Goal: Find specific page/section: Find specific page/section

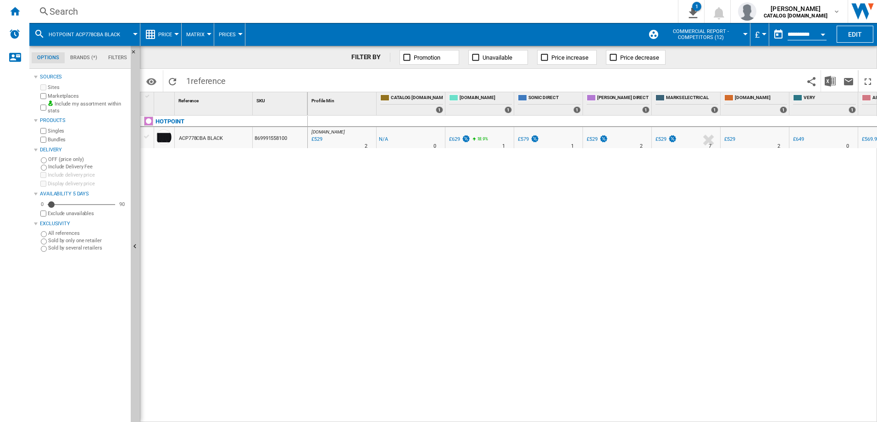
click at [94, 10] on div "Search" at bounding box center [352, 11] width 605 height 13
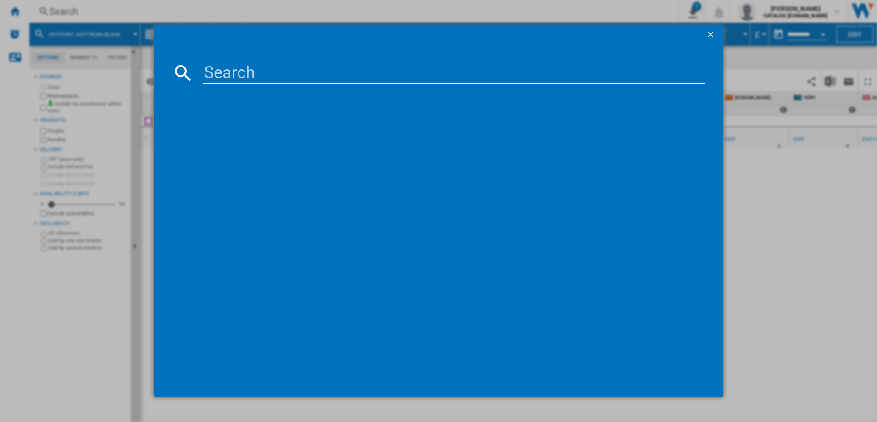
click at [233, 69] on input at bounding box center [454, 73] width 502 height 22
type input "HO 475P B UK"
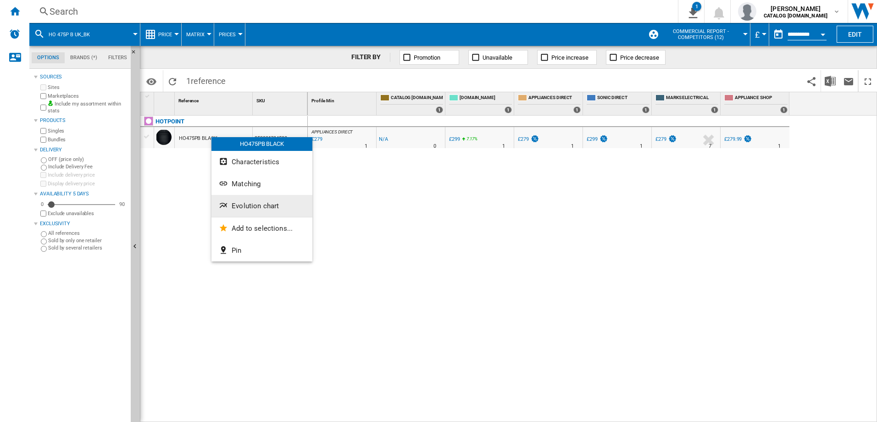
click at [246, 204] on span "Evolution chart" at bounding box center [255, 206] width 47 height 8
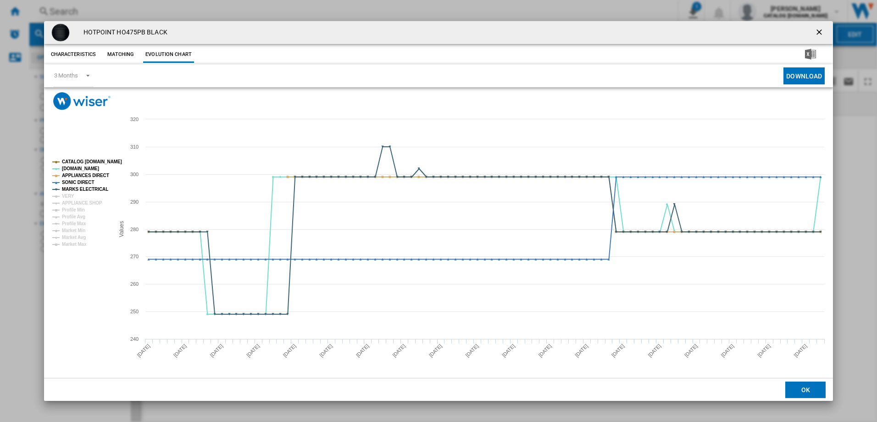
drag, startPoint x: 817, startPoint y: 29, endPoint x: 808, endPoint y: 31, distance: 9.9
click at [817, 29] on ng-md-icon "getI18NText('BUTTONS.CLOSE_DIALOG')" at bounding box center [820, 33] width 11 height 11
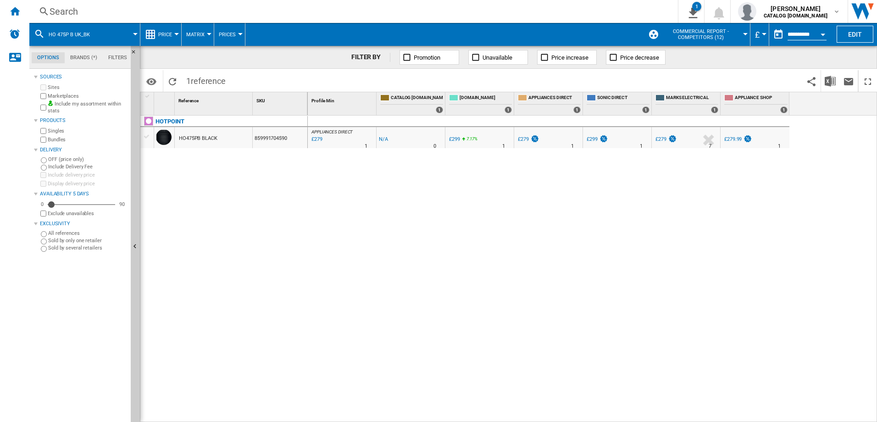
click at [100, 10] on div "Search" at bounding box center [352, 11] width 605 height 13
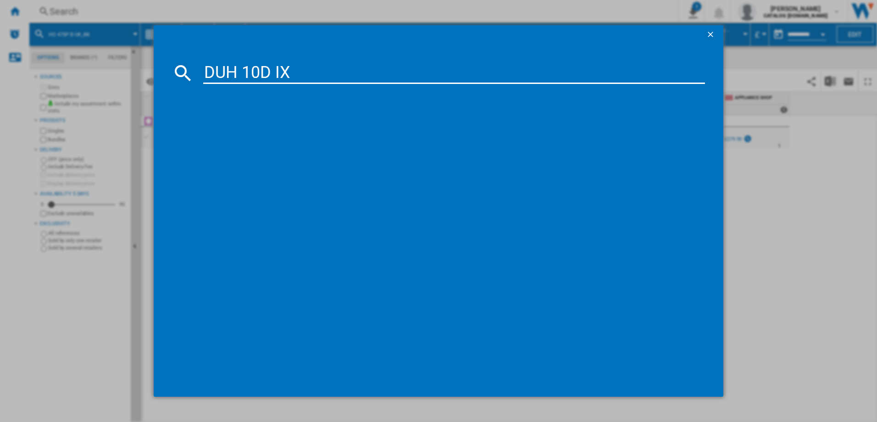
type input "DUH 10D IX"
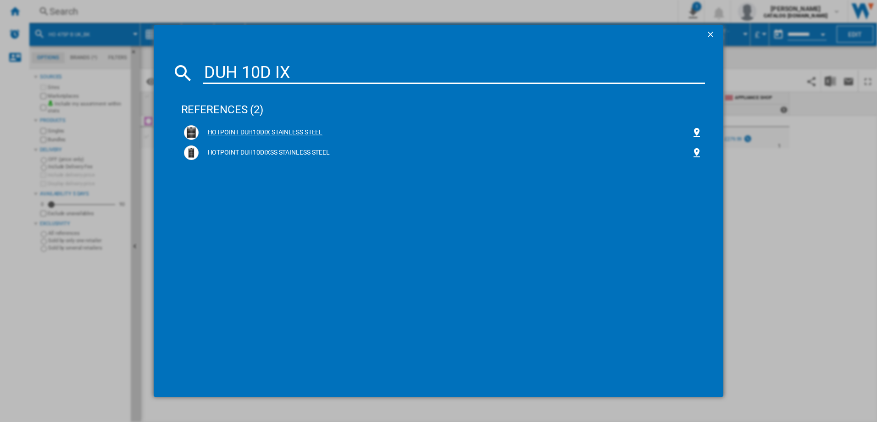
click at [259, 130] on div "HOTPOINT DUH10DIX STAINLESS STEEL" at bounding box center [445, 132] width 493 height 9
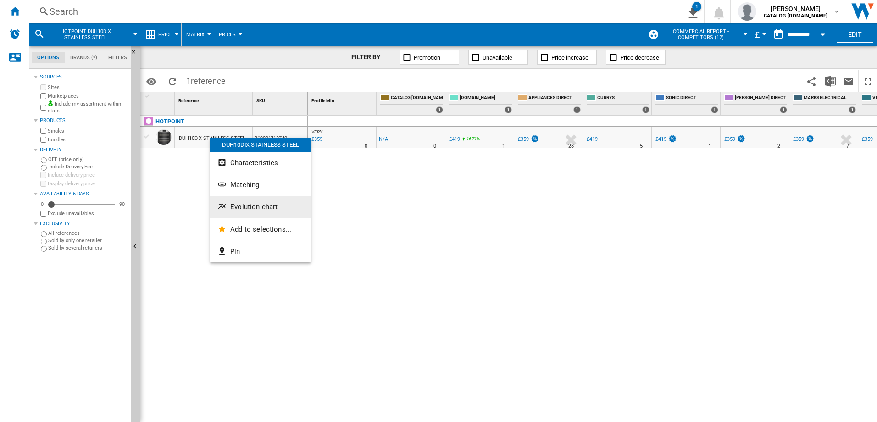
click at [254, 204] on span "Evolution chart" at bounding box center [253, 207] width 47 height 8
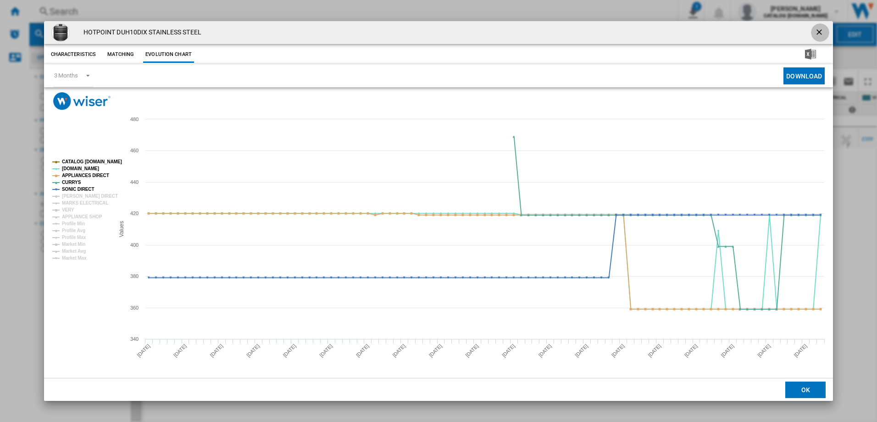
click at [816, 30] on ng-md-icon "getI18NText('BUTTONS.CLOSE_DIALOG')" at bounding box center [820, 33] width 11 height 11
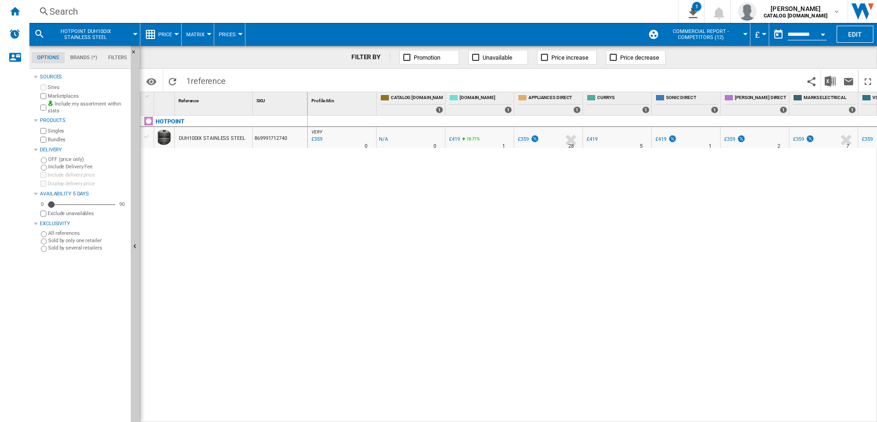
click at [111, 9] on div "Search" at bounding box center [352, 11] width 605 height 13
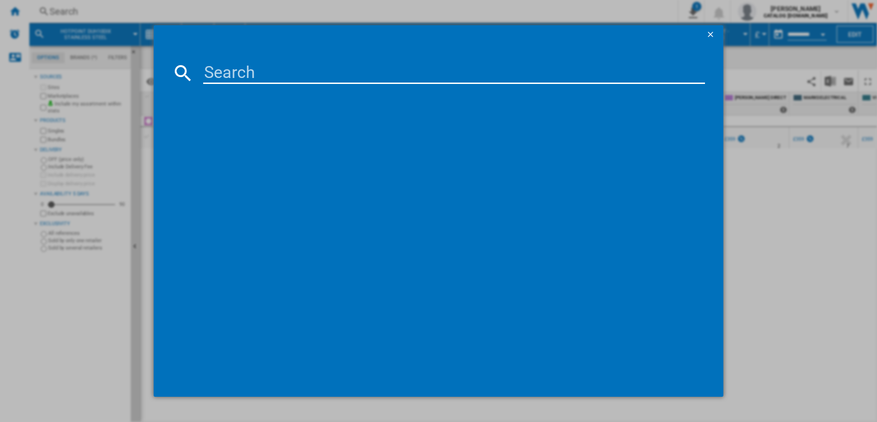
click at [222, 70] on input at bounding box center [454, 73] width 502 height 22
type input "TB7960CBF"
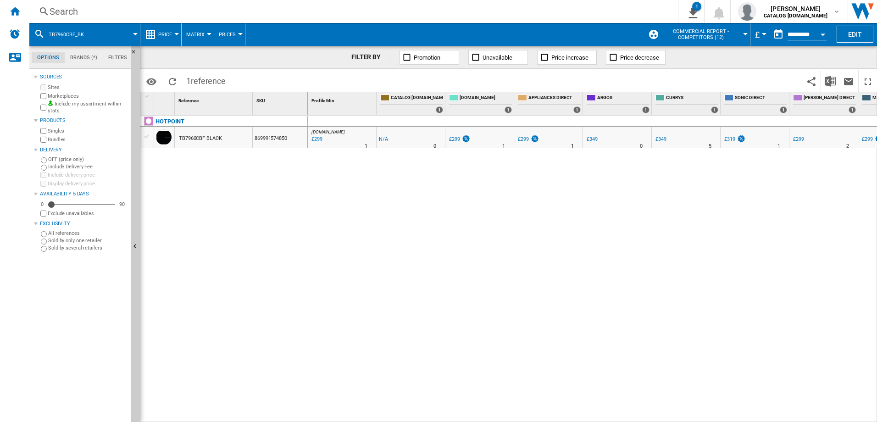
click at [194, 139] on div "TB7960CBF BLACK" at bounding box center [200, 138] width 43 height 21
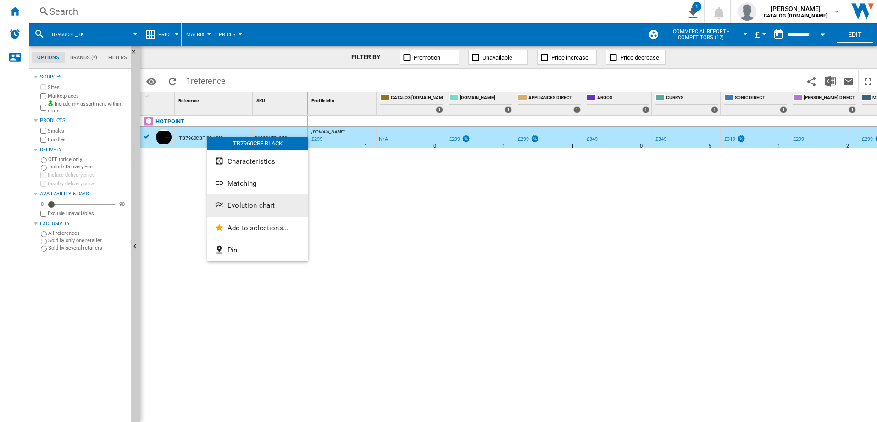
click at [241, 203] on span "Evolution chart" at bounding box center [251, 205] width 47 height 8
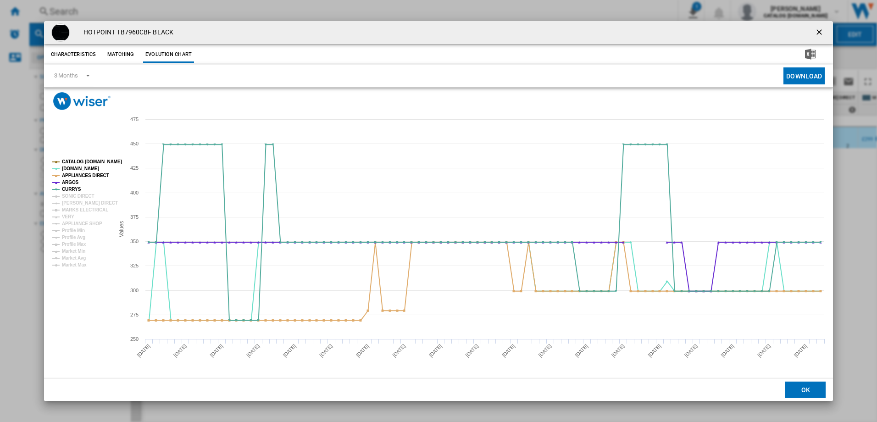
click at [822, 32] on ng-md-icon "getI18NText('BUTTONS.CLOSE_DIALOG')" at bounding box center [820, 33] width 11 height 11
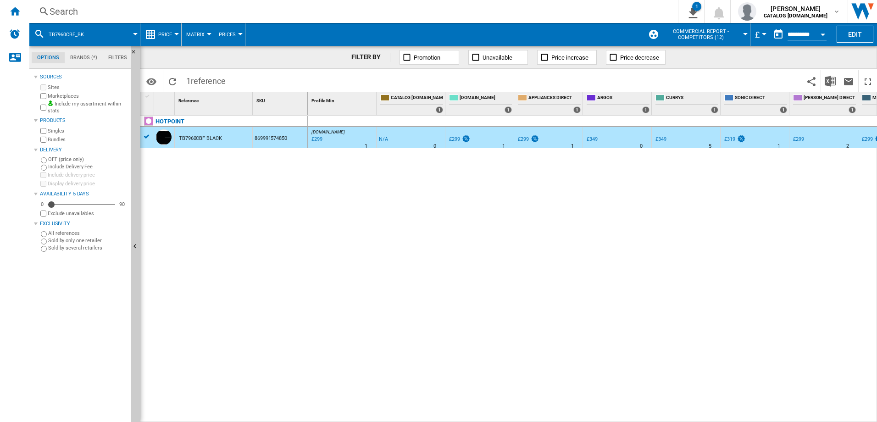
click at [82, 10] on div "Search" at bounding box center [352, 11] width 605 height 13
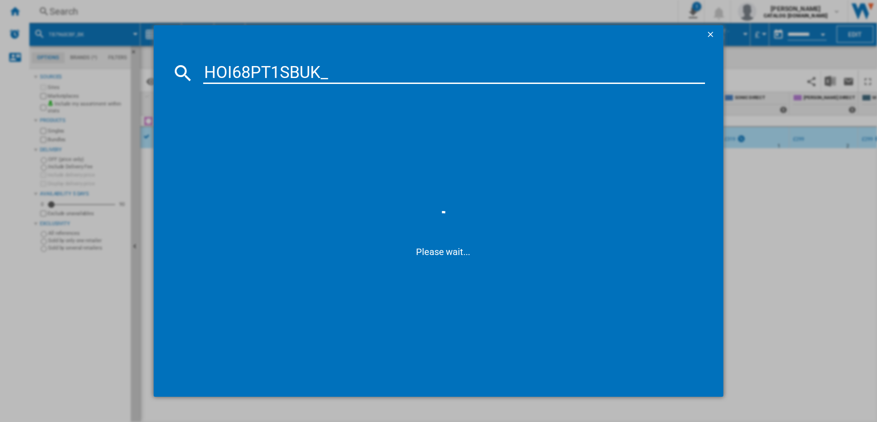
type input "HOI68PT1SBUK"
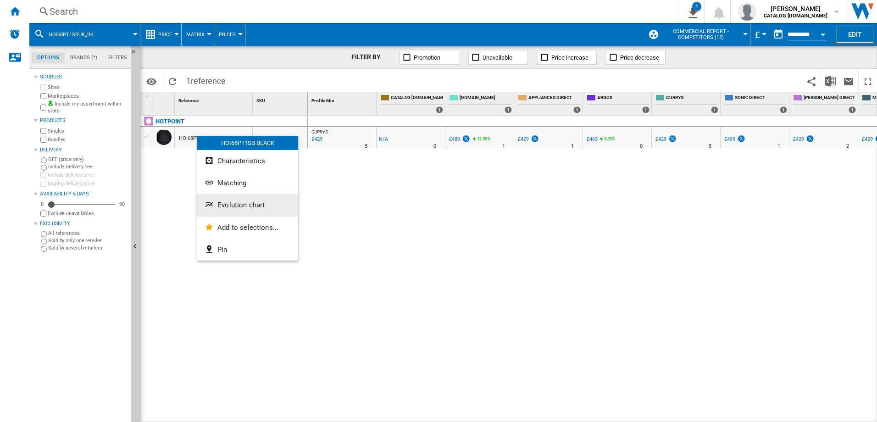
click at [247, 204] on span "Evolution chart" at bounding box center [240, 205] width 47 height 8
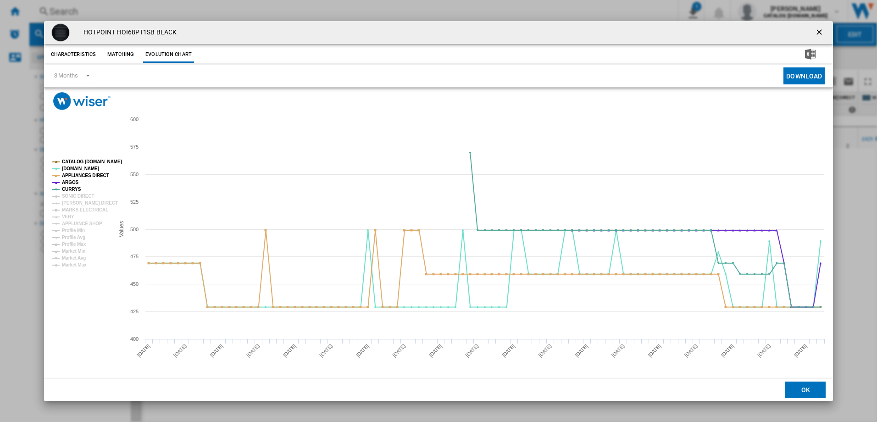
click at [819, 29] on ng-md-icon "getI18NText('BUTTONS.CLOSE_DIALOG')" at bounding box center [820, 33] width 11 height 11
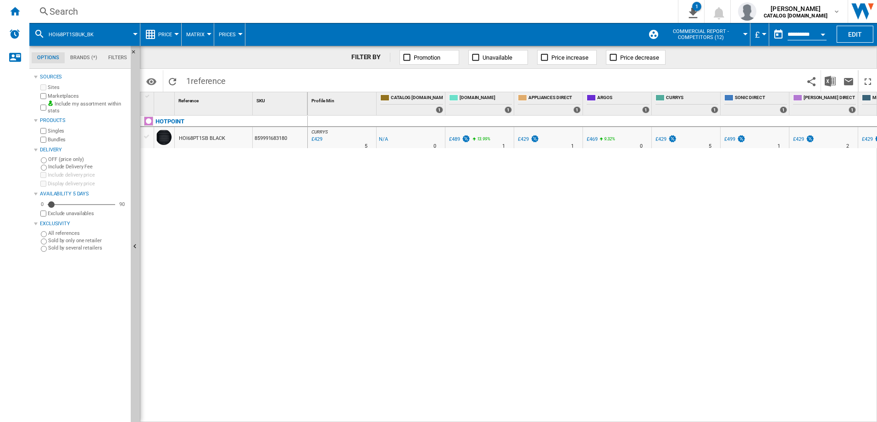
click at [103, 16] on div "Search" at bounding box center [352, 11] width 605 height 13
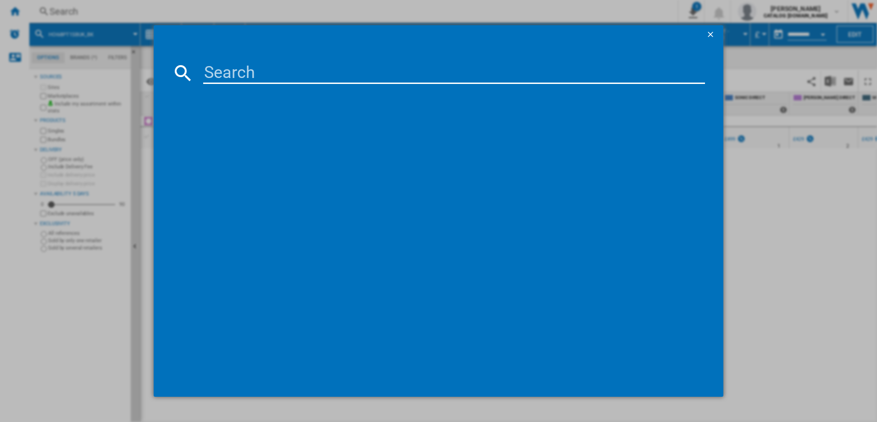
click at [231, 80] on input at bounding box center [454, 73] width 502 height 22
type input "HO 278P X"
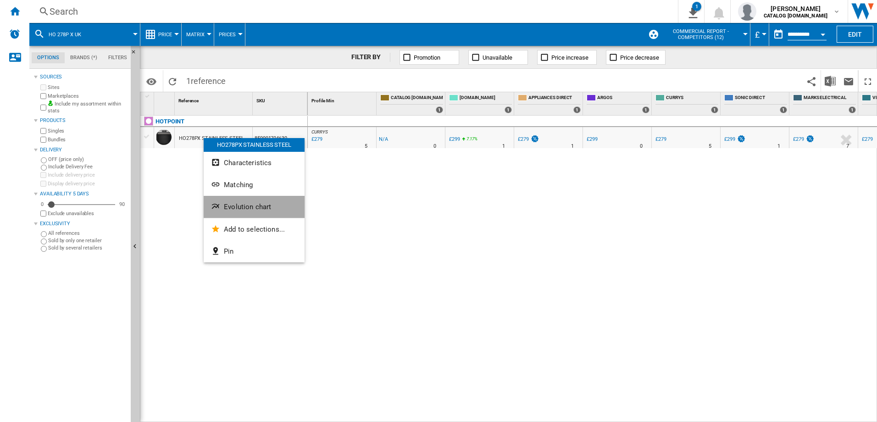
click at [251, 207] on span "Evolution chart" at bounding box center [247, 207] width 47 height 8
